Goal: Communication & Community: Ask a question

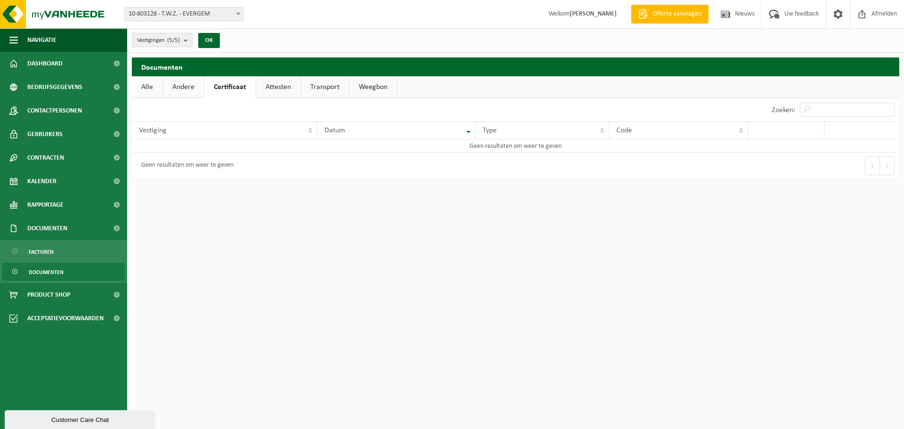
click at [97, 420] on div "Customer Care Chat" at bounding box center [80, 419] width 137 height 7
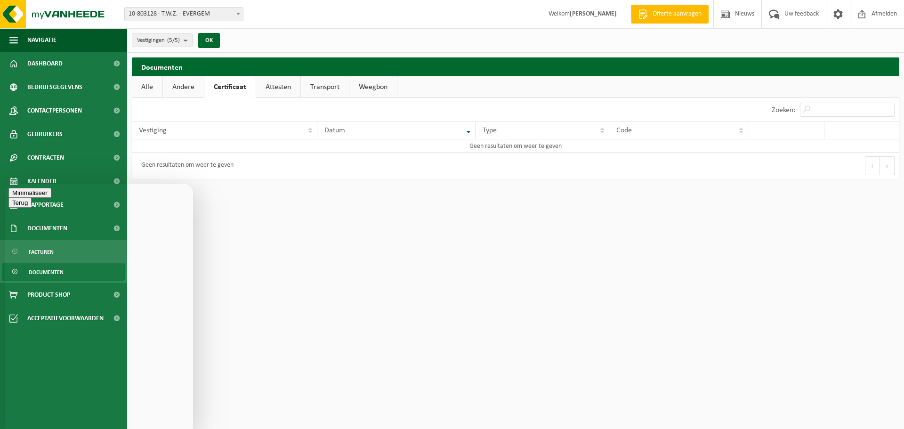
type textarea "Goedemorgen,"
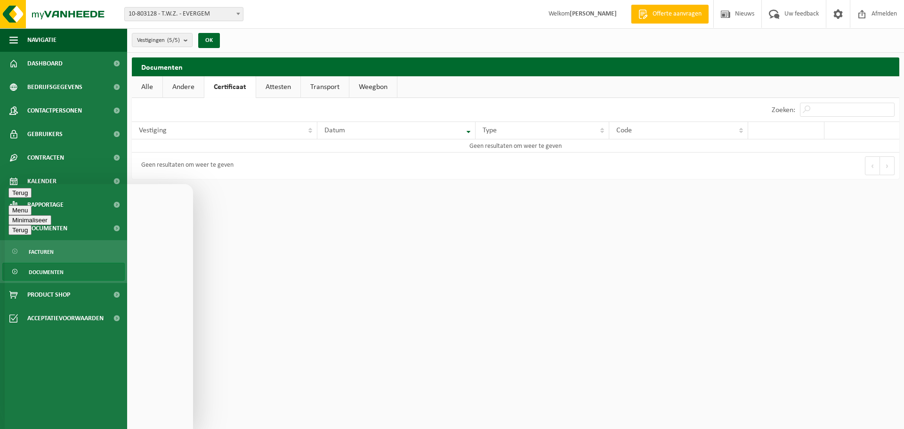
paste textarea "Goedemorgen, Wij ontbreken de afhaalbonnen van de afhaling papier en karton bij…"
type textarea "Ik heb reeds verschillende mails en chats gestuurd betreft 2 afhaalbonnen die w…"
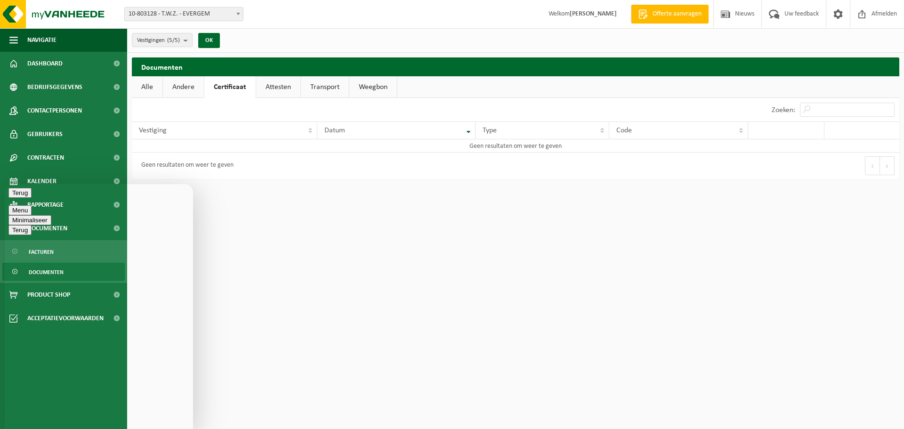
drag, startPoint x: 189, startPoint y: 281, endPoint x: 191, endPoint y: 232, distance: 49.0
drag, startPoint x: 190, startPoint y: 234, endPoint x: 187, endPoint y: 216, distance: 18.1
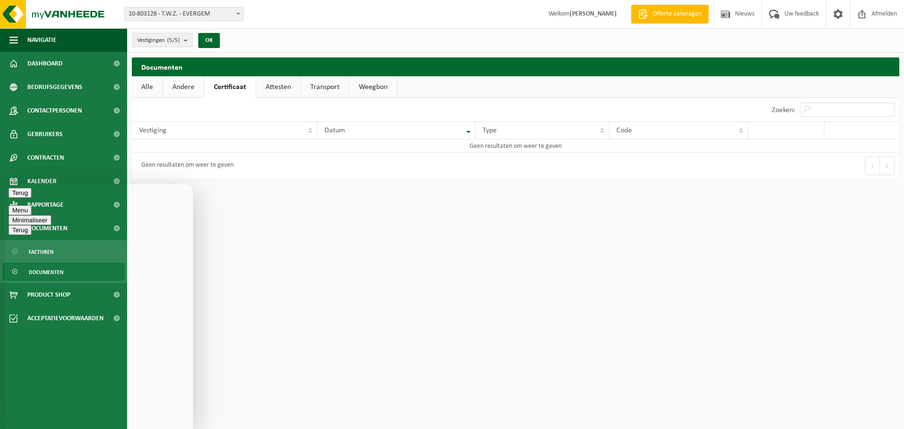
drag, startPoint x: 189, startPoint y: 259, endPoint x: 195, endPoint y: 228, distance: 31.7
click at [193, 228] on html "Terug Menu Minimaliseer Terug Powered by [DOMAIN_NAME] Beoordeel deze chat Uplo…" at bounding box center [99, 306] width 188 height 245
click at [517, 278] on html "Vestiging: 10-803128 - T.W.Z. - EVERGEM 10-300865 - ALUMECO (TWZ) - VICHTE 10-8…" at bounding box center [452, 214] width 904 height 429
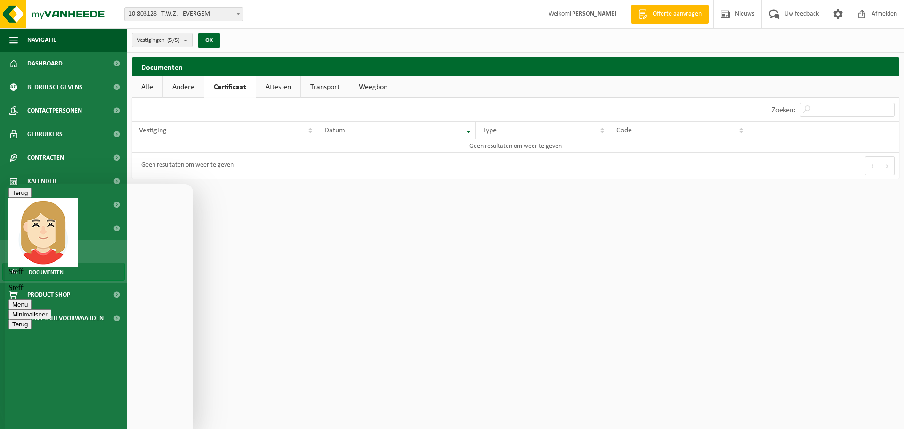
scroll to position [277, 0]
drag, startPoint x: 192, startPoint y: 365, endPoint x: 204, endPoint y: 263, distance: 102.5
click at [193, 263] on html "Terug [PERSON_NAME] Menu Minimaliseer Terug Powered by [DOMAIN_NAME] Beoordeel …" at bounding box center [99, 306] width 188 height 245
drag, startPoint x: 191, startPoint y: 319, endPoint x: 197, endPoint y: 261, distance: 58.3
click at [193, 261] on html "Terug [PERSON_NAME] Menu Minimaliseer Terug Powered by [DOMAIN_NAME] Beoordeel …" at bounding box center [99, 306] width 188 height 245
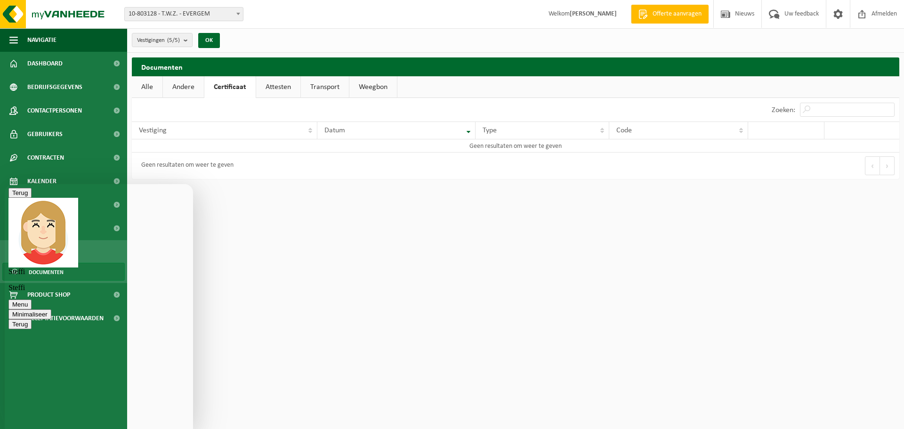
drag, startPoint x: 190, startPoint y: 314, endPoint x: 192, endPoint y: 326, distance: 11.9
